Goal: Task Accomplishment & Management: Manage account settings

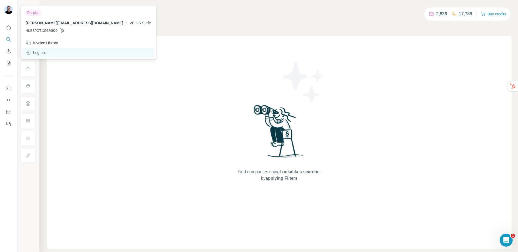
click at [39, 52] on div "Log out" at bounding box center [36, 52] width 20 height 5
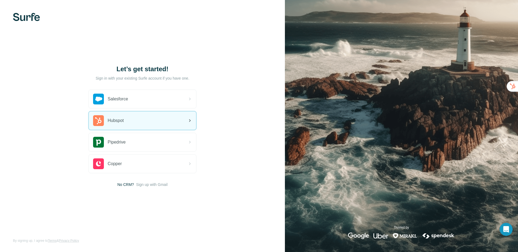
click at [123, 122] on span "Hubspot" at bounding box center [116, 120] width 16 height 6
